Goal: Information Seeking & Learning: Learn about a topic

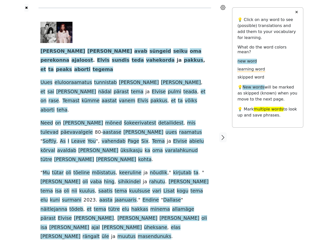
click at [150, 148] on span "ka" at bounding box center [148, 151] width 6 height 6
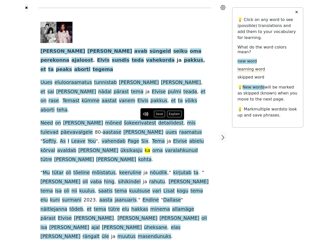
click at [223, 8] on icon at bounding box center [222, 7] width 5 height 5
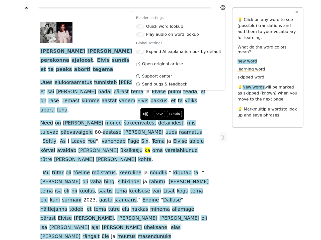
click at [26, 117] on div at bounding box center [27, 137] width 18 height 251
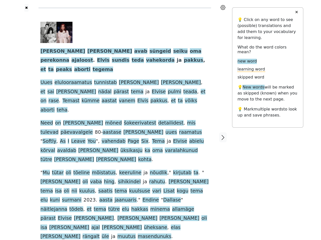
click at [60, 139] on span at bounding box center [59, 142] width 2 height 6
click at [49, 52] on span "Priscilla" at bounding box center [62, 51] width 45 height 6
click at [87, 52] on span "Presley" at bounding box center [109, 51] width 45 height 6
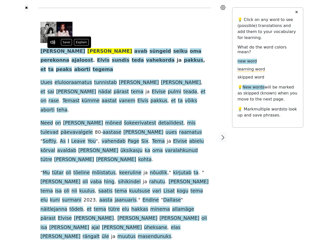
click at [134, 52] on span "avab" at bounding box center [140, 51] width 13 height 6
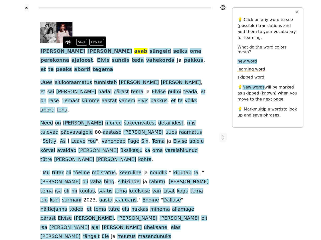
click at [149, 52] on span "süngeid" at bounding box center [160, 51] width 22 height 6
click at [173, 52] on span "seiku" at bounding box center [180, 51] width 14 height 6
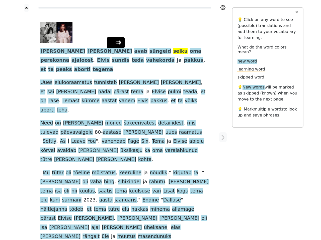
click at [190, 52] on span "oma" at bounding box center [196, 51] width 12 height 6
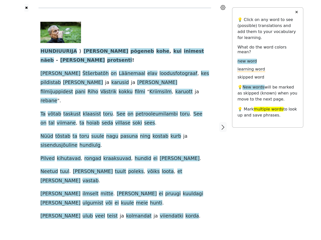
click at [170, 133] on span "kurb" at bounding box center [175, 136] width 11 height 6
click at [223, 8] on icon at bounding box center [222, 7] width 5 height 5
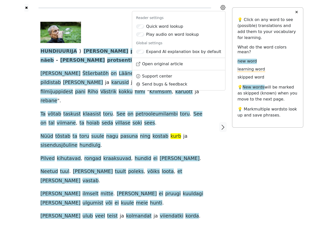
click at [26, 117] on div at bounding box center [27, 127] width 18 height 231
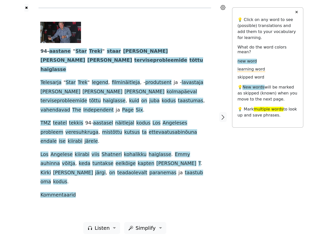
click at [160, 120] on div "94- aastane " Star Treki " staar William Shatner viidi terviseprobleemide tõttu…" at bounding box center [124, 111] width 169 height 178
click at [223, 8] on icon at bounding box center [222, 7] width 5 height 5
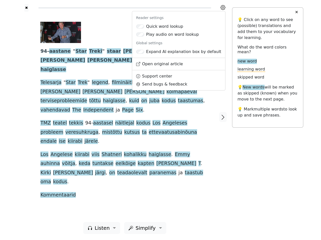
click at [26, 117] on div at bounding box center [27, 117] width 18 height 211
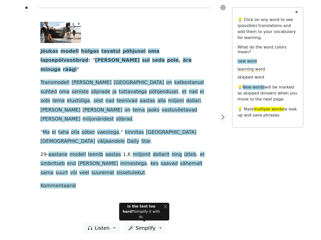
click at [160, 120] on div "Jõukas modell hülgas tavatul põhjusel oma lapsepõlvesõbrad : " Kui sul seda pol…" at bounding box center [124, 106] width 169 height 169
click at [223, 8] on icon at bounding box center [222, 7] width 5 height 5
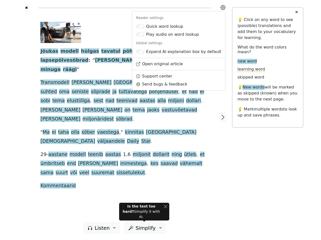
click at [26, 117] on div at bounding box center [27, 117] width 18 height 211
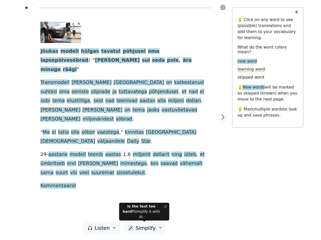
click at [125, 129] on span "kinnitas" at bounding box center [134, 132] width 19 height 6
click at [48, 52] on span "Jõukas" at bounding box center [49, 51] width 18 height 6
click at [65, 52] on span "modell" at bounding box center [69, 51] width 18 height 6
click at [82, 52] on span "hülgas" at bounding box center [90, 51] width 18 height 6
click at [101, 52] on span "tavatul" at bounding box center [110, 51] width 19 height 6
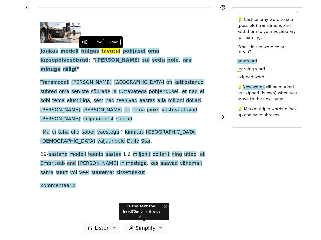
click at [122, 52] on span "põhjusel" at bounding box center [133, 51] width 23 height 6
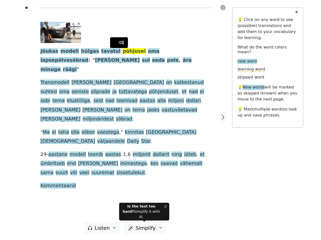
click at [148, 52] on span "oma" at bounding box center [154, 51] width 12 height 6
